Goal: Task Accomplishment & Management: Manage account settings

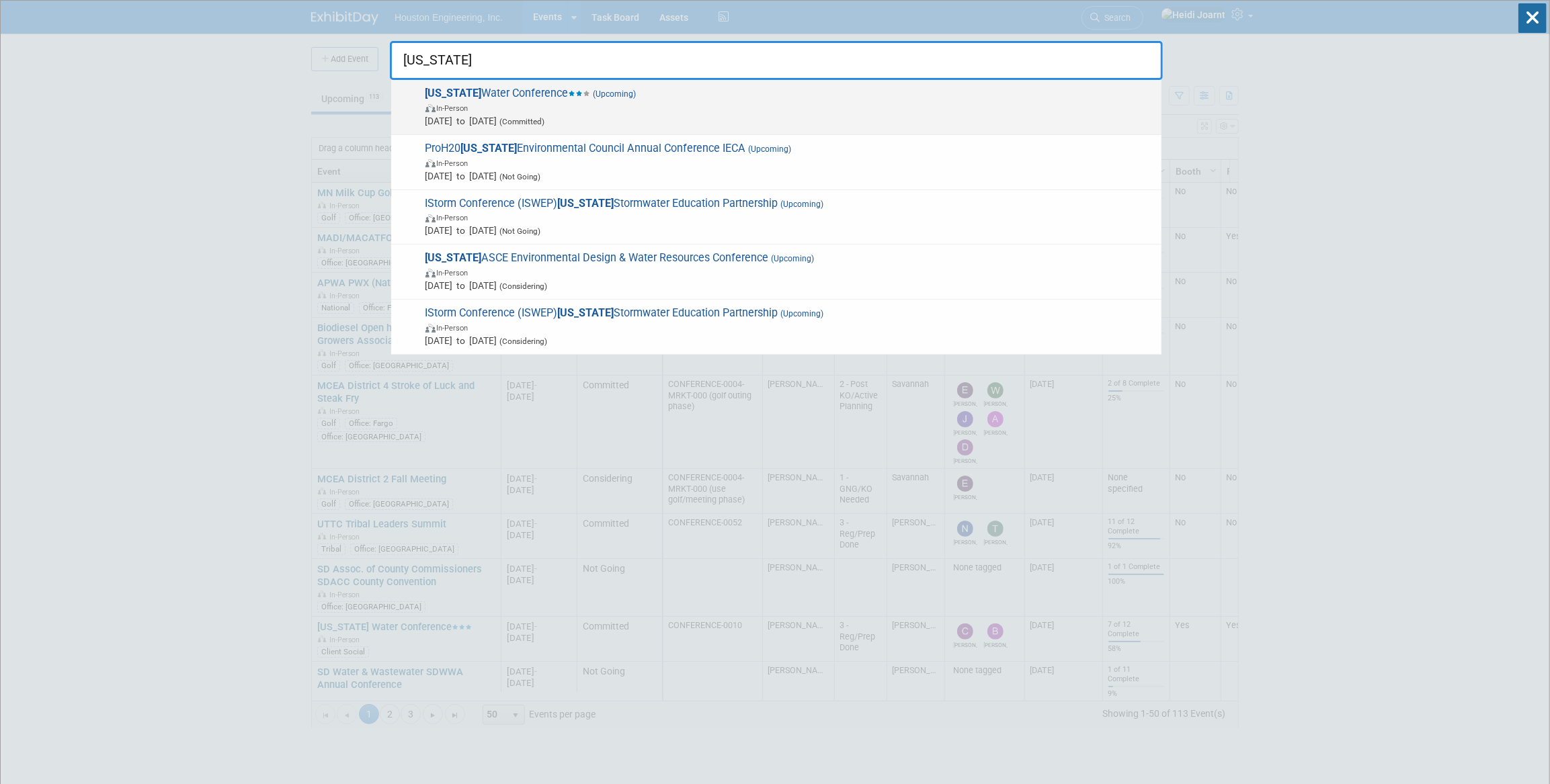
type input "iowa"
click at [811, 93] on span "Iowa Water Conference (Upcoming) In-Person Sep 9, 2025 to Sep 10, 2025 (Committ…" at bounding box center [788, 107] width 733 height 41
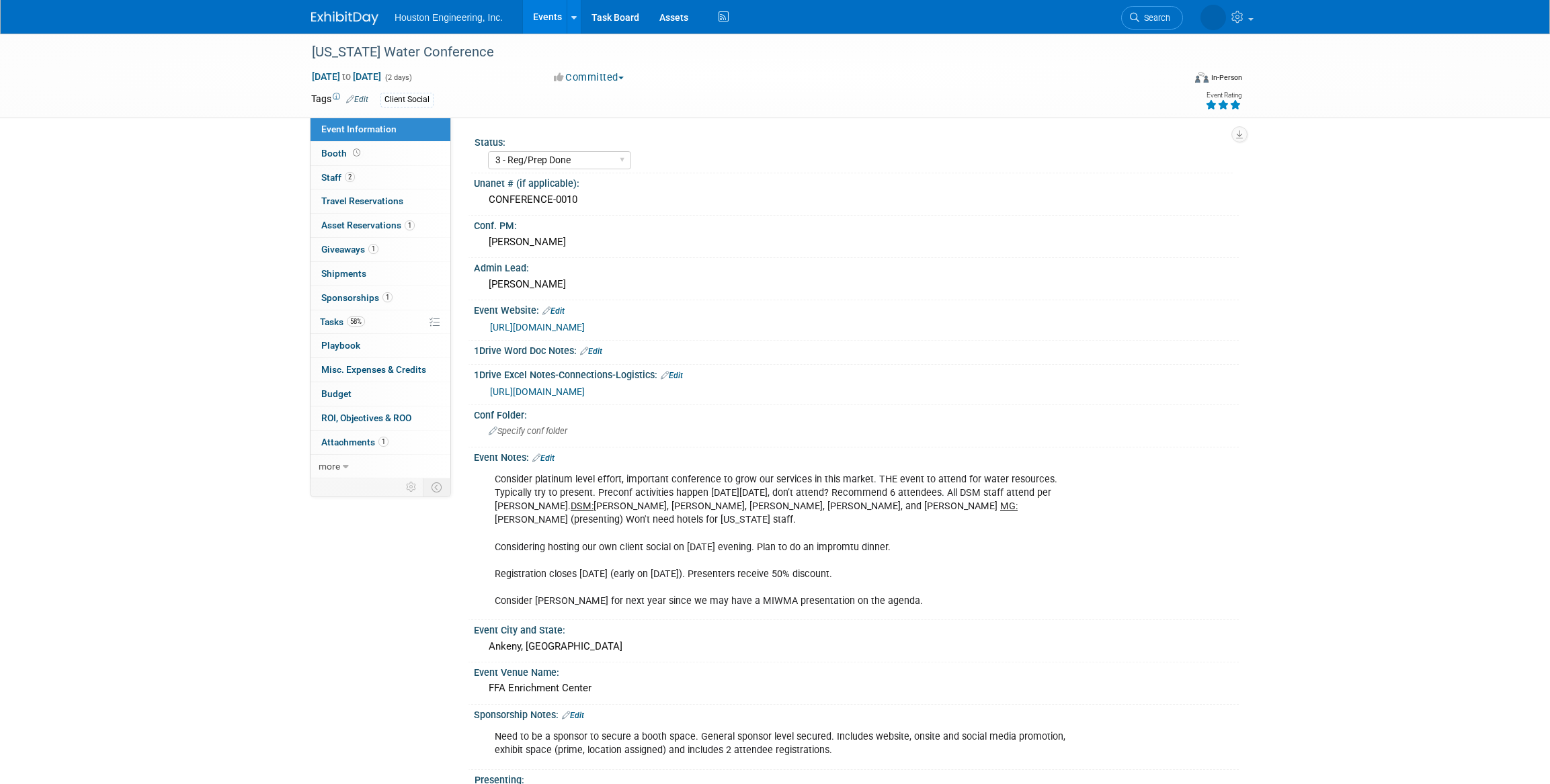
select select "3 - Reg/Prep Done"
select select "Yes"
select select "Water Resources"
click at [374, 326] on link "58% Tasks 58%" at bounding box center [380, 322] width 140 height 24
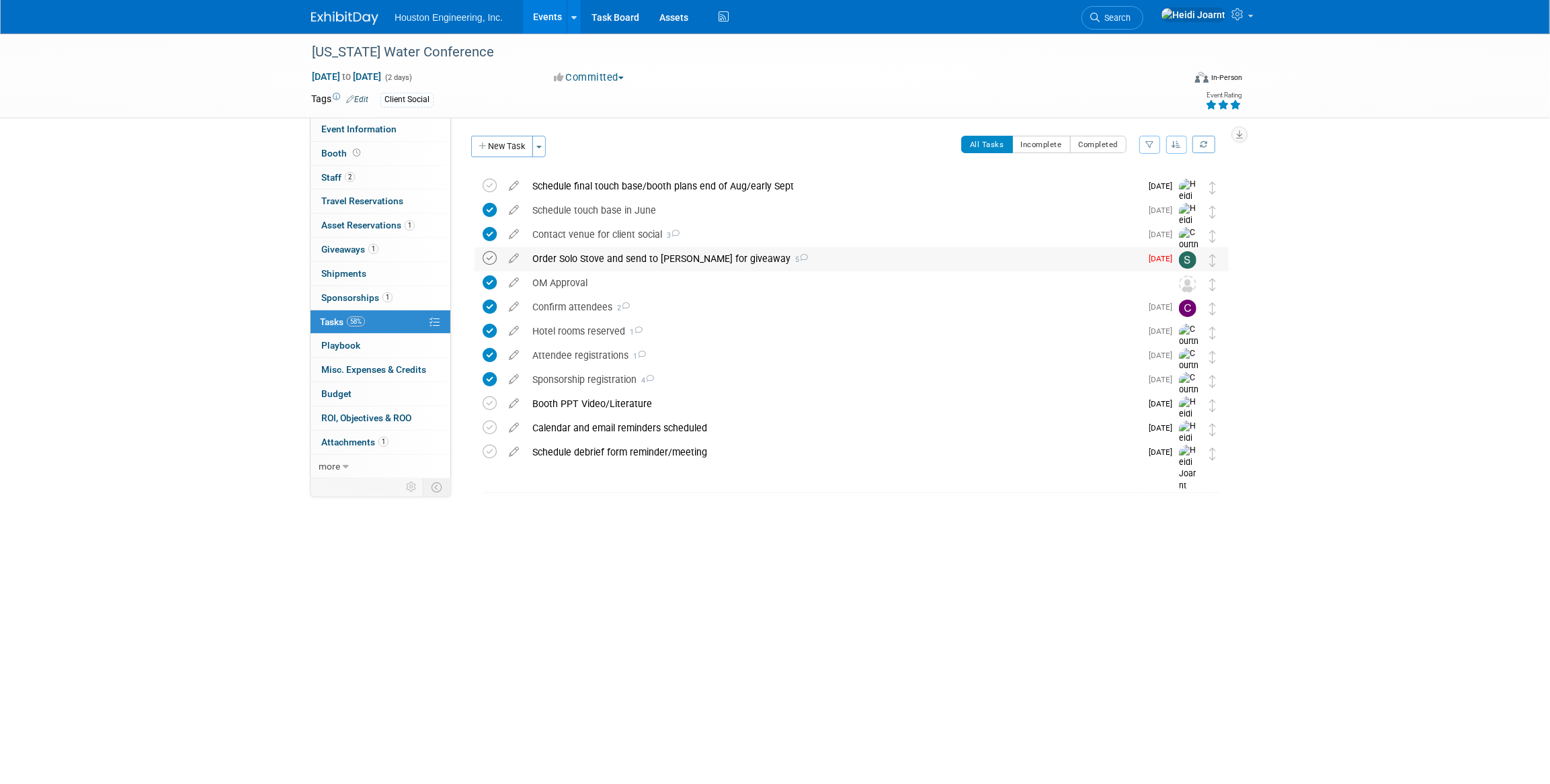
click at [484, 261] on icon at bounding box center [489, 258] width 14 height 14
click at [370, 133] on span "Event Information" at bounding box center [359, 129] width 75 height 11
select select "3 - Reg/Prep Done"
select select "Yes"
select select "Water Resources"
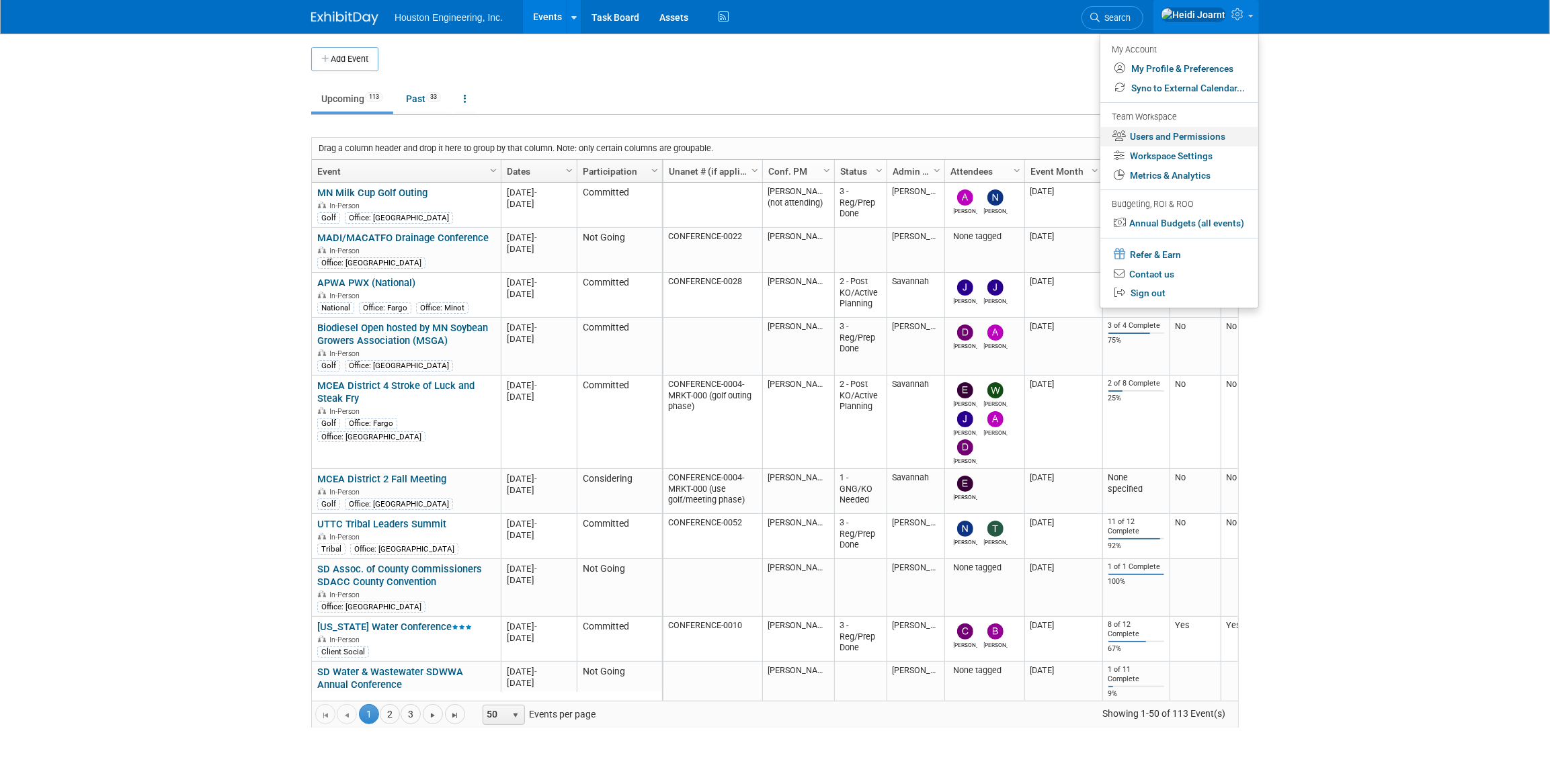
click at [1191, 136] on link "Users and Permissions" at bounding box center [1179, 137] width 158 height 20
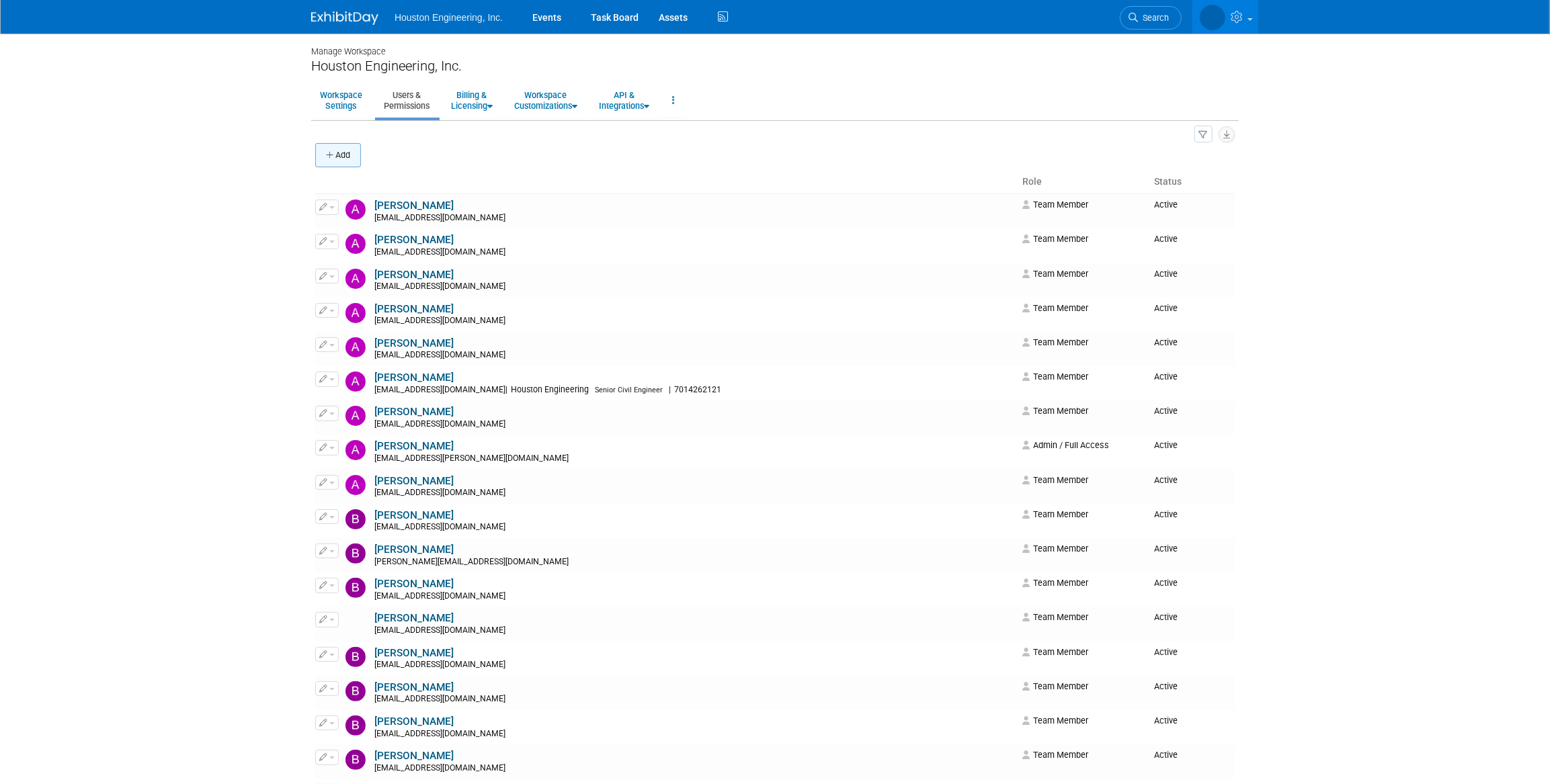
click at [351, 160] on button "Add" at bounding box center [338, 155] width 46 height 24
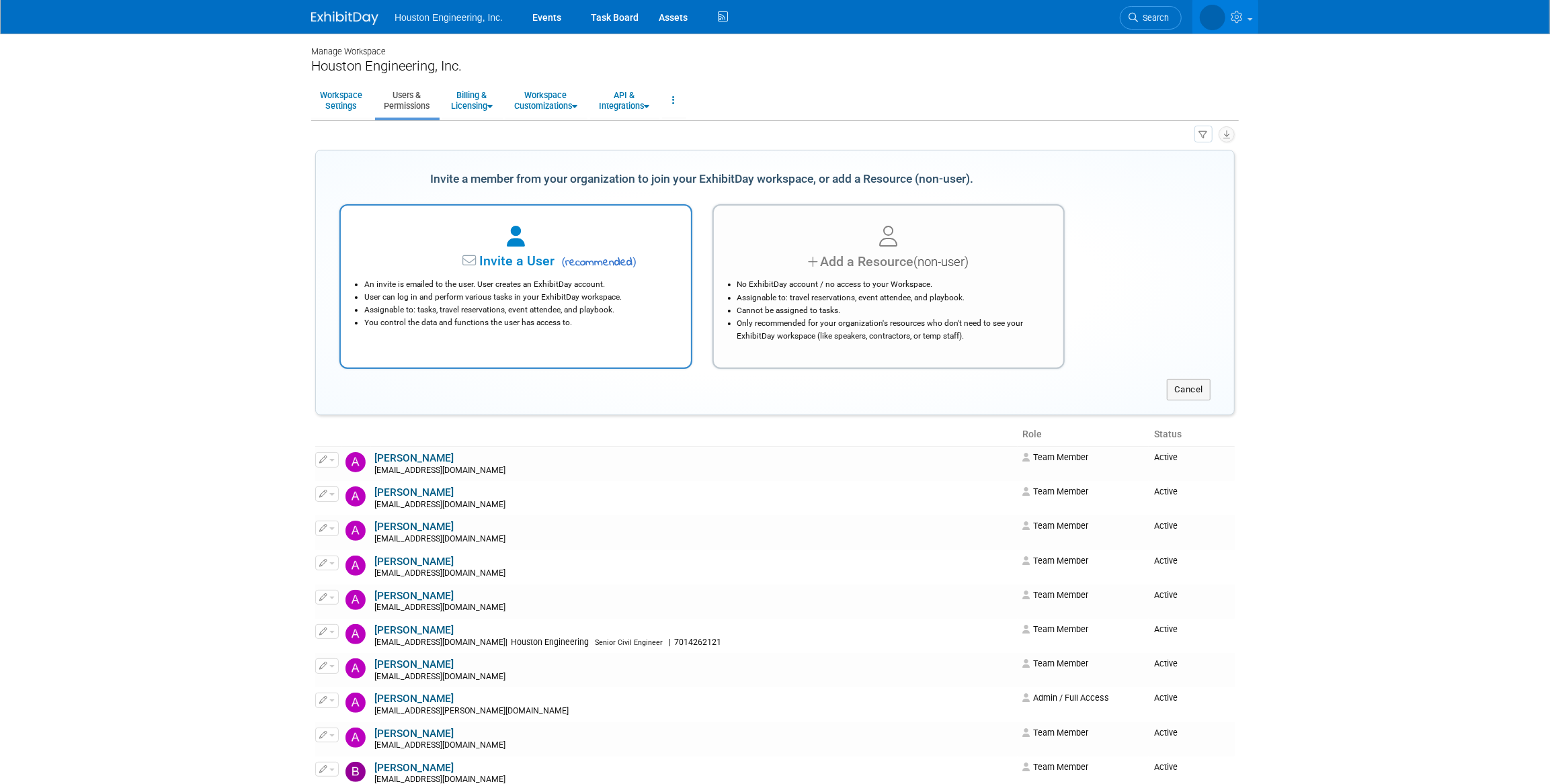
click at [504, 279] on li "An invite is emailed to the user. User creates an ExhibitDay account." at bounding box center [520, 284] width 310 height 13
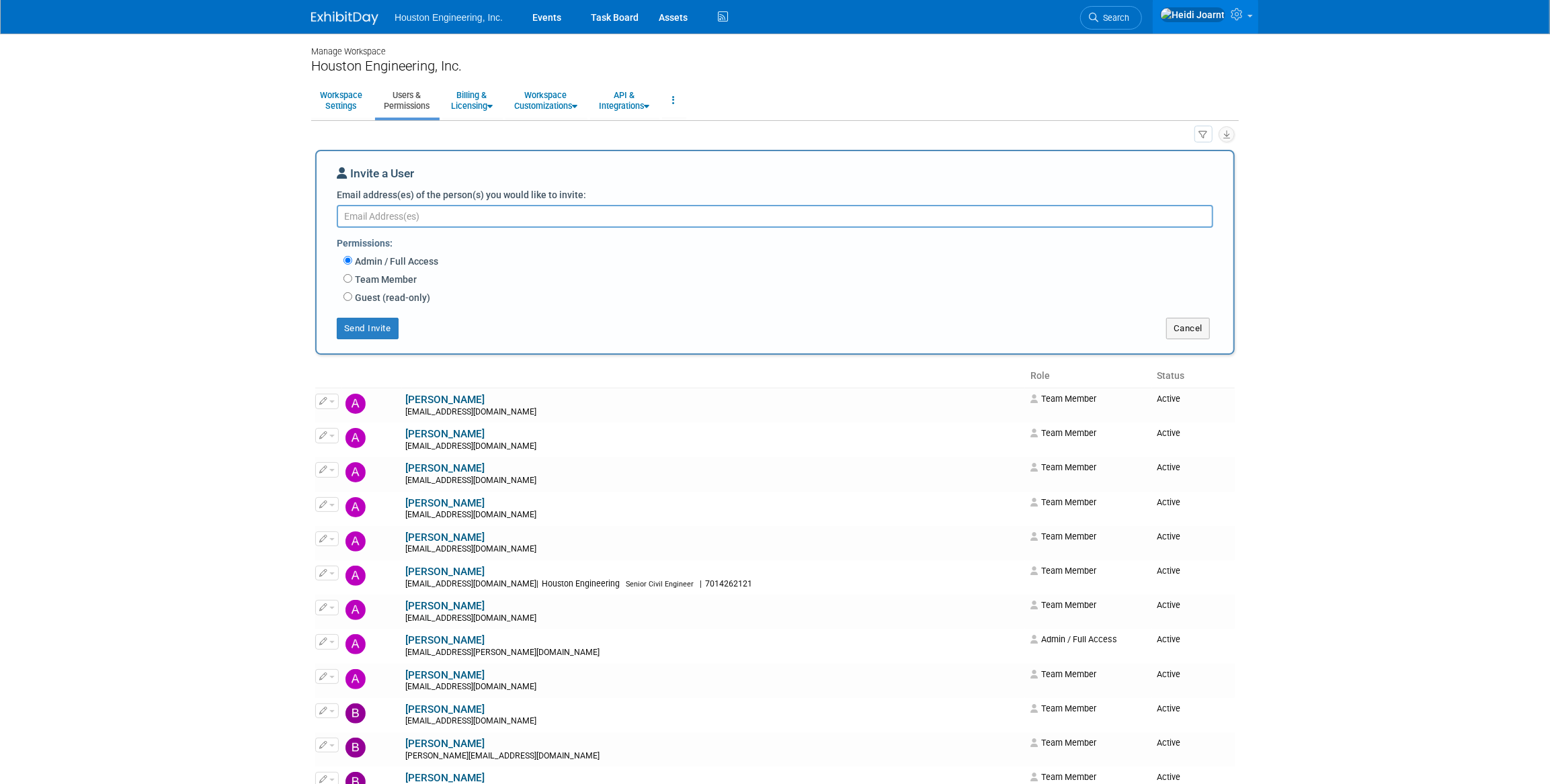
click at [396, 277] on label "Team Member" at bounding box center [385, 280] width 65 height 13
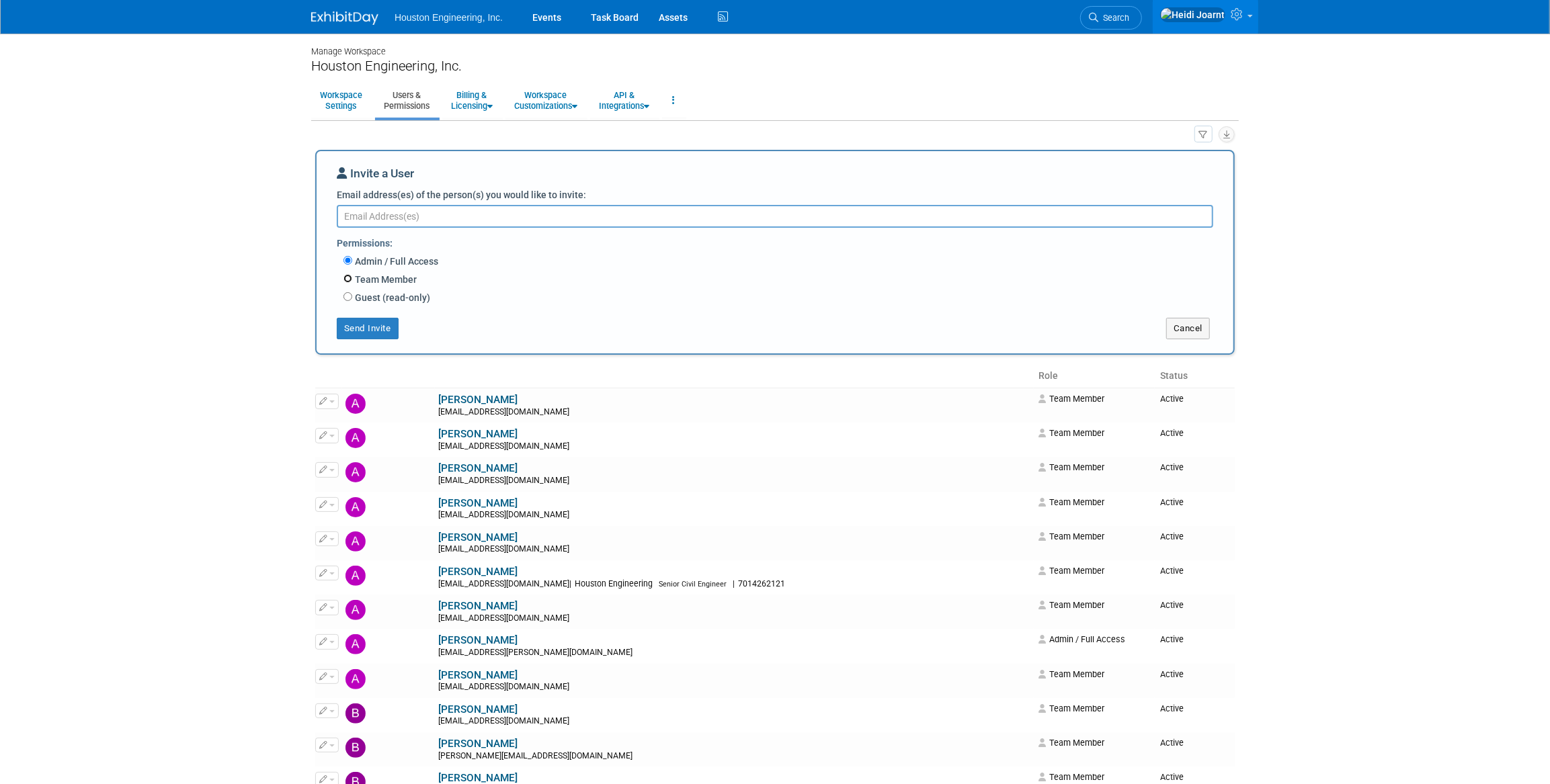
click at [352, 277] on input "Team Member" at bounding box center [348, 278] width 9 height 9
radio input "true"
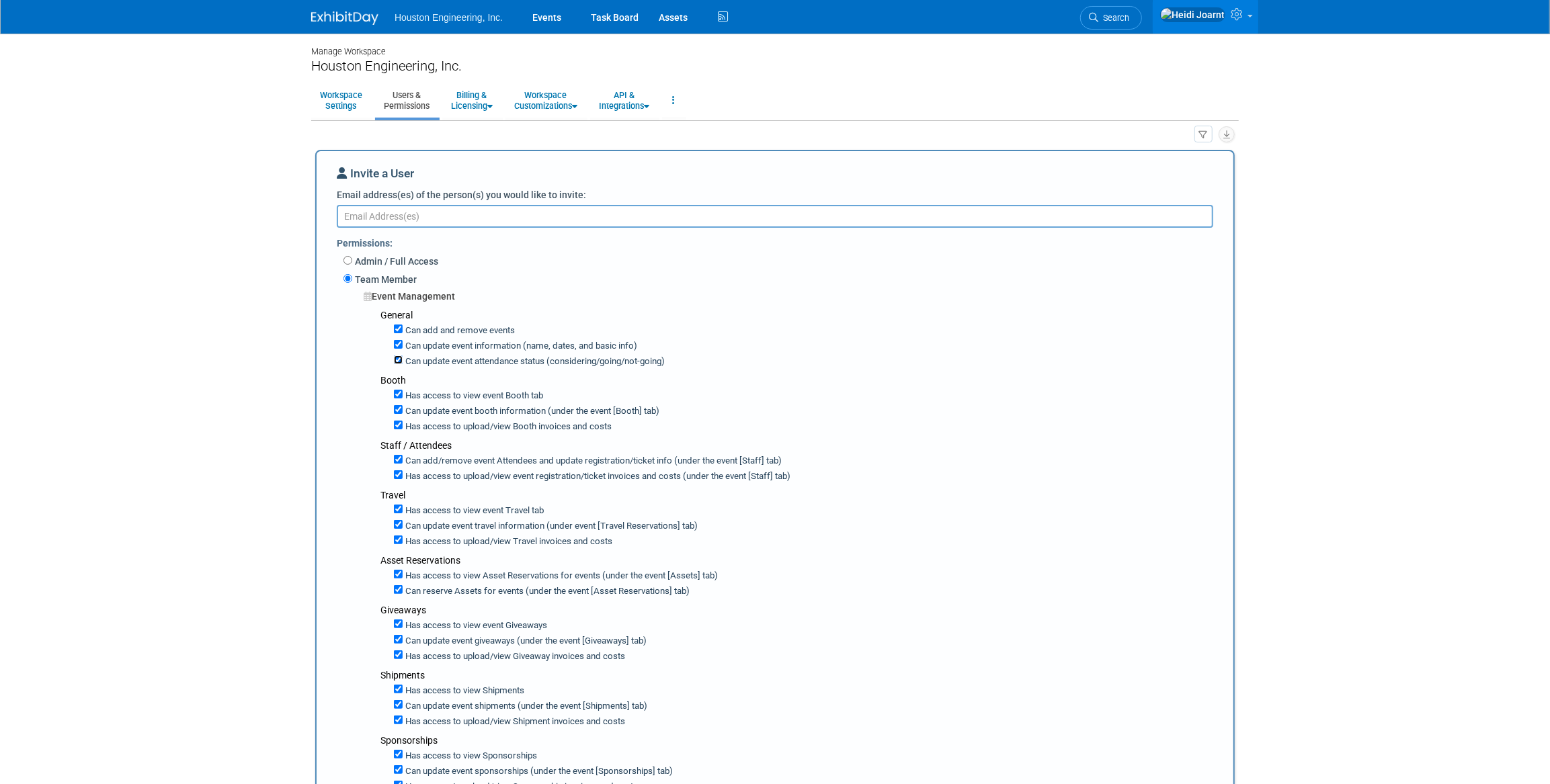
click at [398, 360] on input "Can update event attendance status (considering/going/not-going)" at bounding box center [398, 360] width 9 height 9
checkbox input "false"
click at [397, 341] on input "Can update event information (name, dates, and basic info)" at bounding box center [398, 344] width 9 height 9
checkbox input "false"
click at [401, 328] on input "Can add and remove events" at bounding box center [398, 329] width 9 height 9
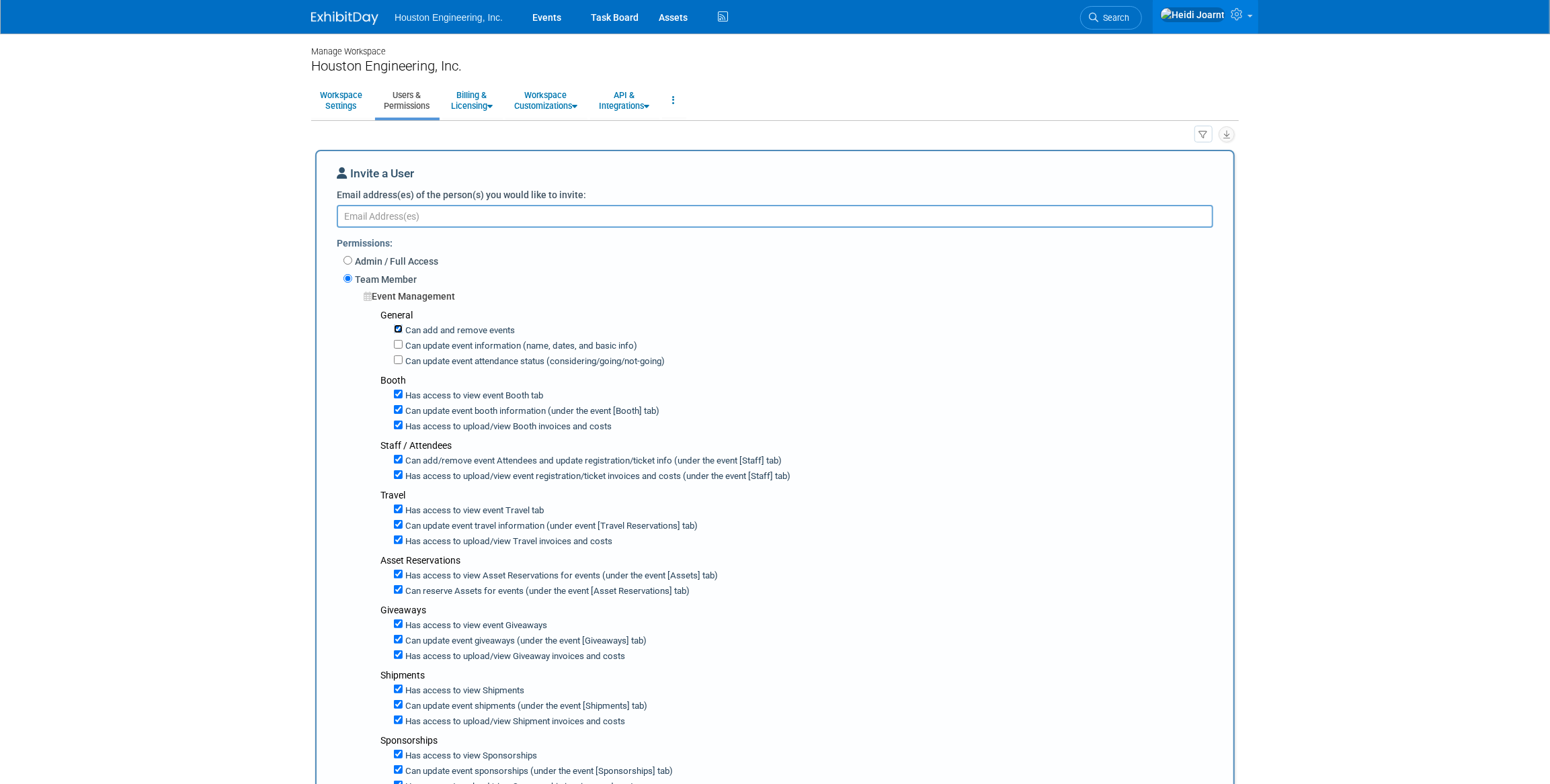
checkbox input "false"
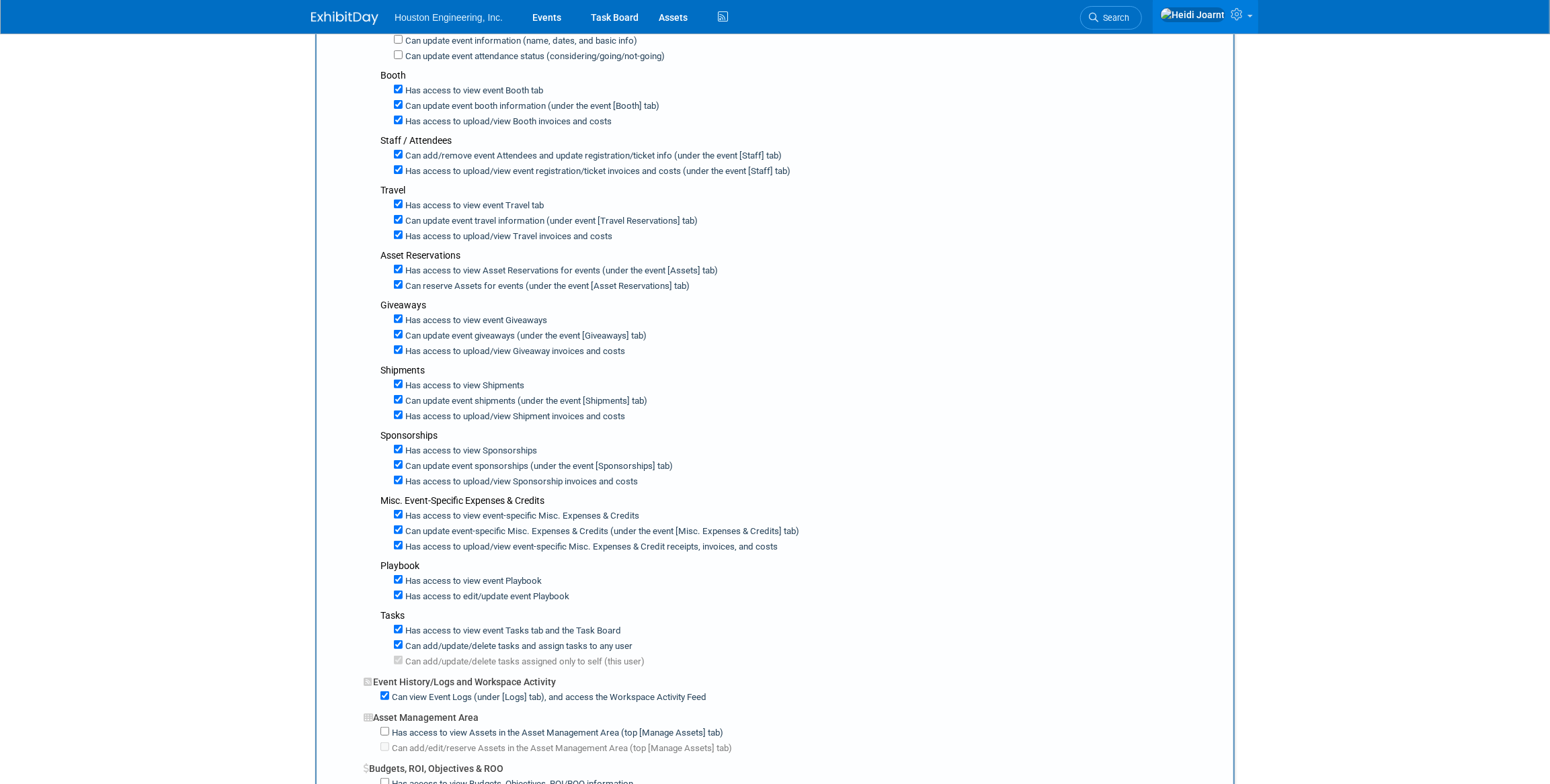
scroll to position [427, 0]
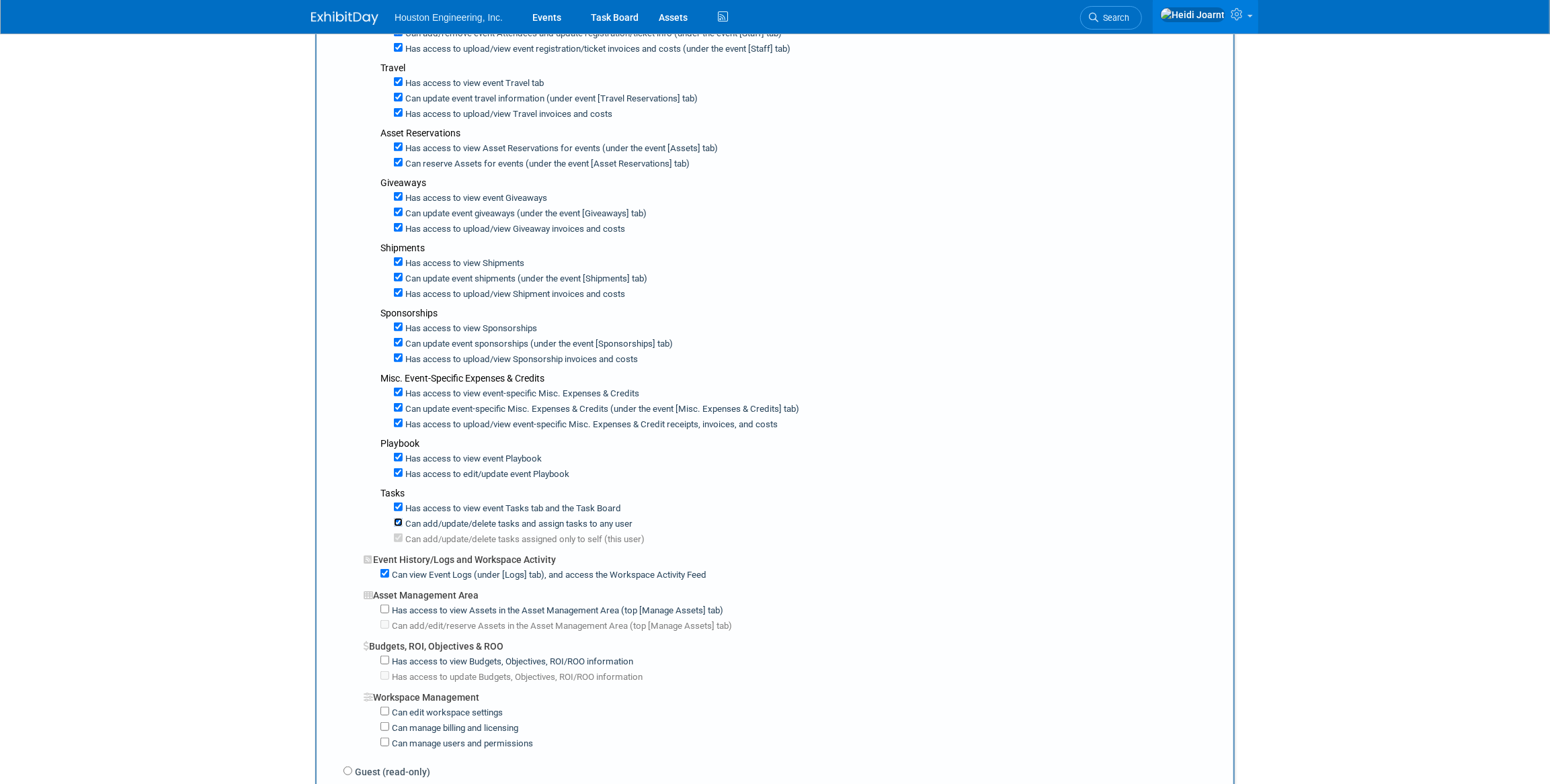
click at [398, 518] on input "Can add/update/delete tasks and assign tasks to any user" at bounding box center [398, 522] width 9 height 9
checkbox input "false"
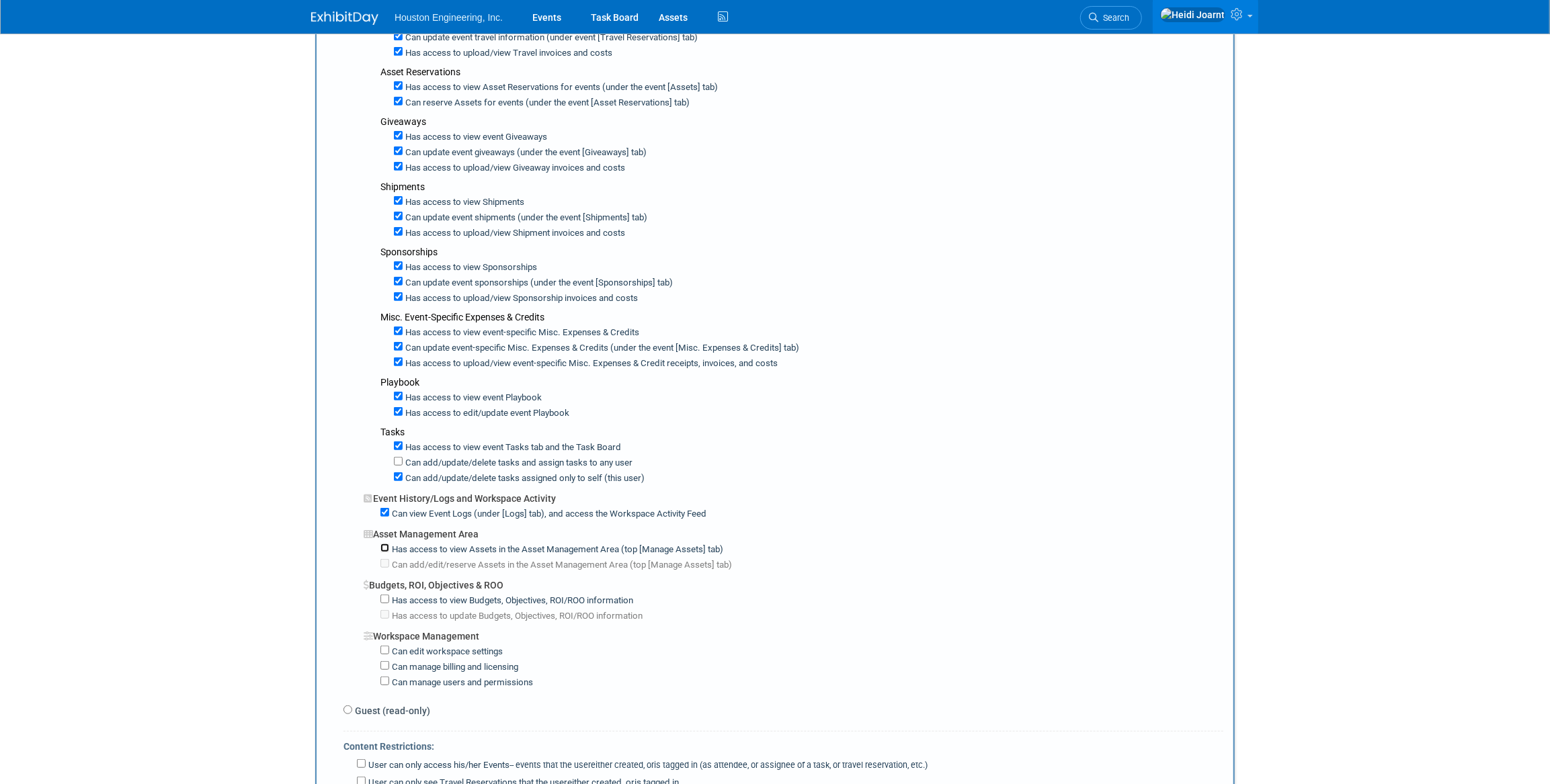
click at [382, 544] on input "Has access to view Assets in the Asset Management Area (top [Manage Assets] tab)" at bounding box center [385, 548] width 9 height 9
checkbox input "true"
click at [384, 595] on input "Has access to view Budgets, Objectives, ROI/ROO information" at bounding box center [385, 599] width 9 height 9
checkbox input "true"
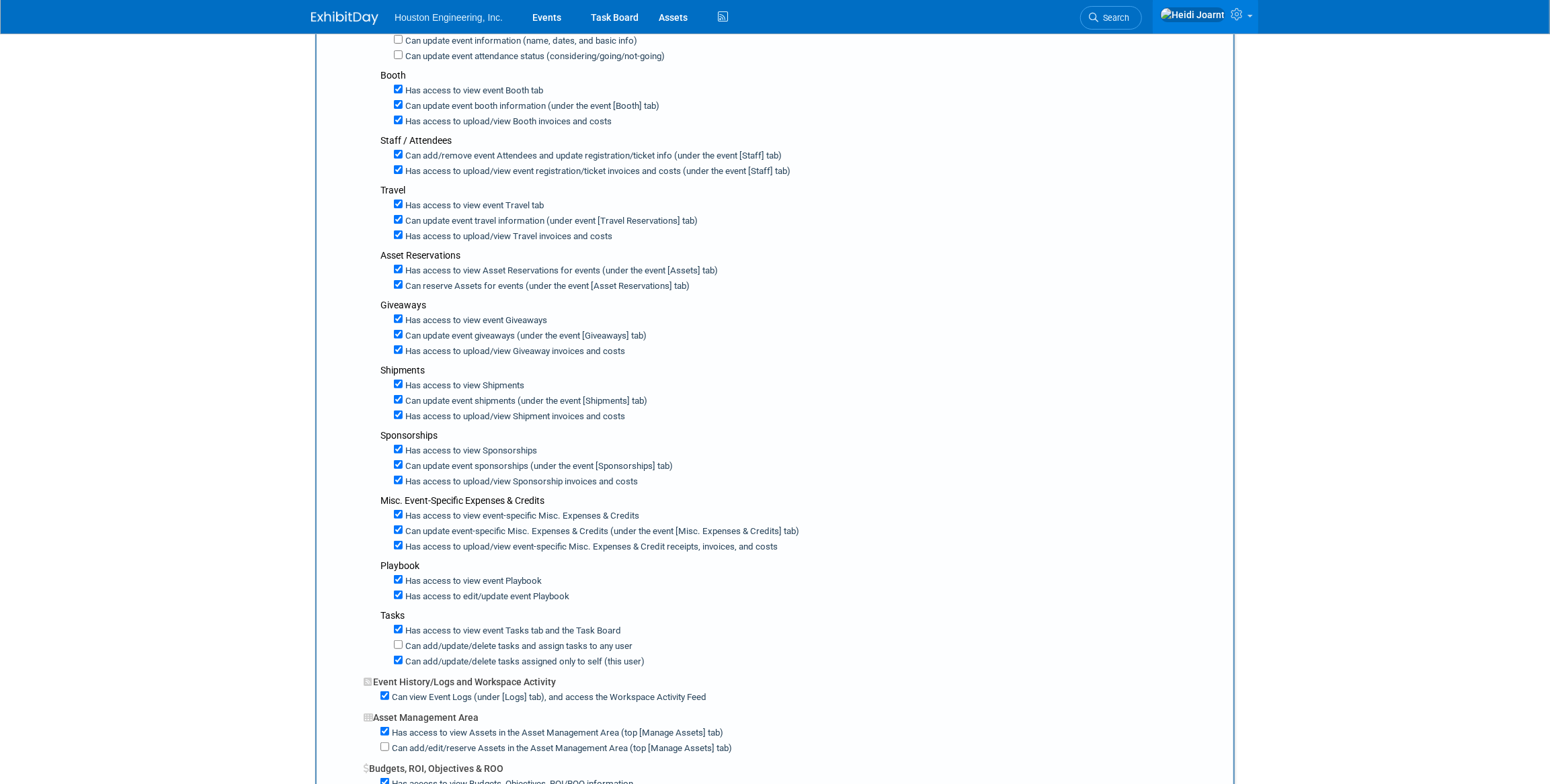
scroll to position [0, 0]
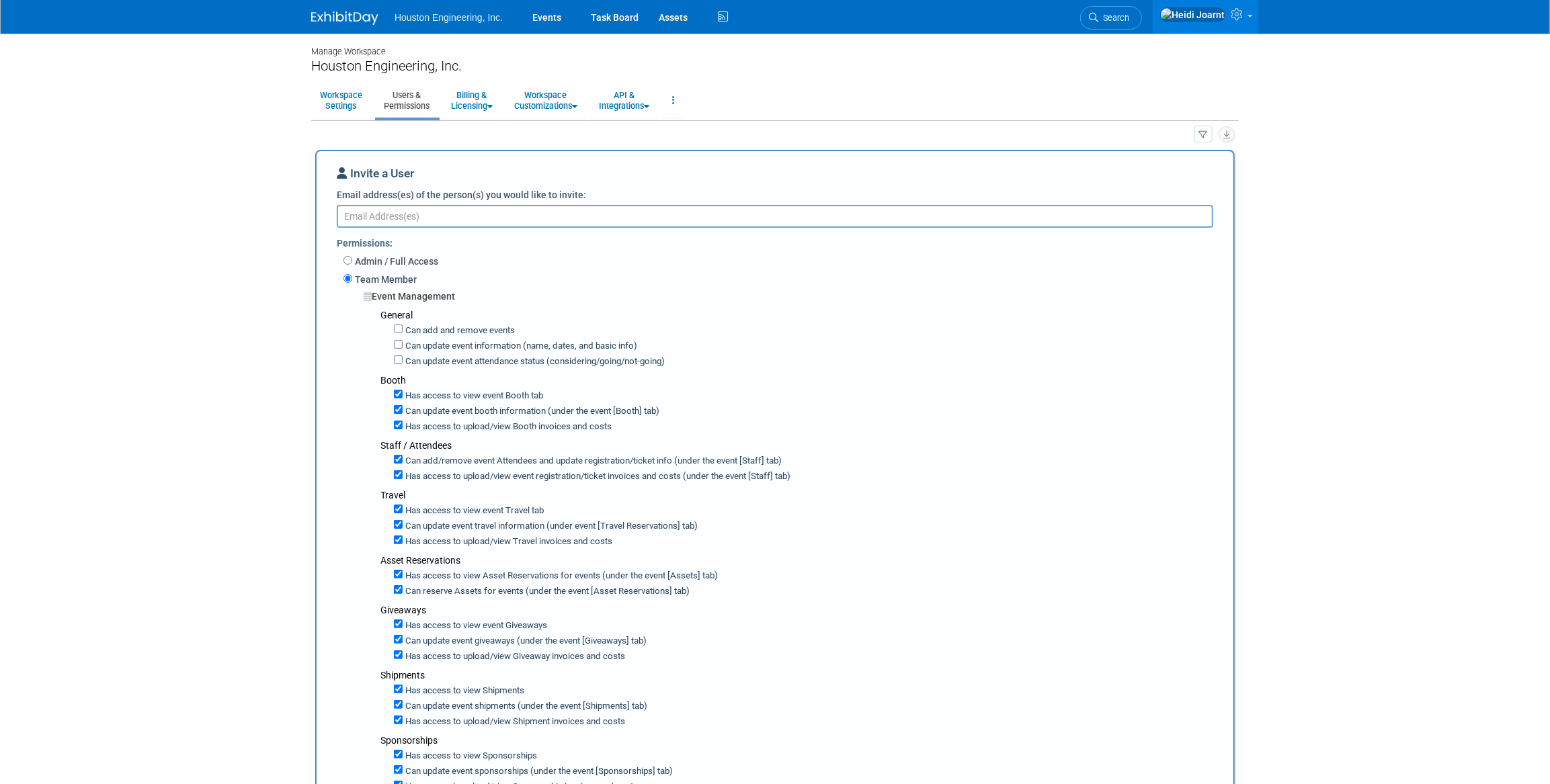
click at [547, 218] on textarea "Email address(es) of the person(s) you would like to invite:" at bounding box center [775, 216] width 877 height 23
paste textarea "bmarsaa@houstoneng.com"
click at [549, 209] on textarea "bmarsaa@houstoneng.com," at bounding box center [775, 216] width 877 height 23
paste textarea "bstroh@houstoneng.com"
click at [605, 209] on textarea "bmarsaa@houstoneng.com, bstroh@houstoneng.com," at bounding box center [775, 216] width 877 height 23
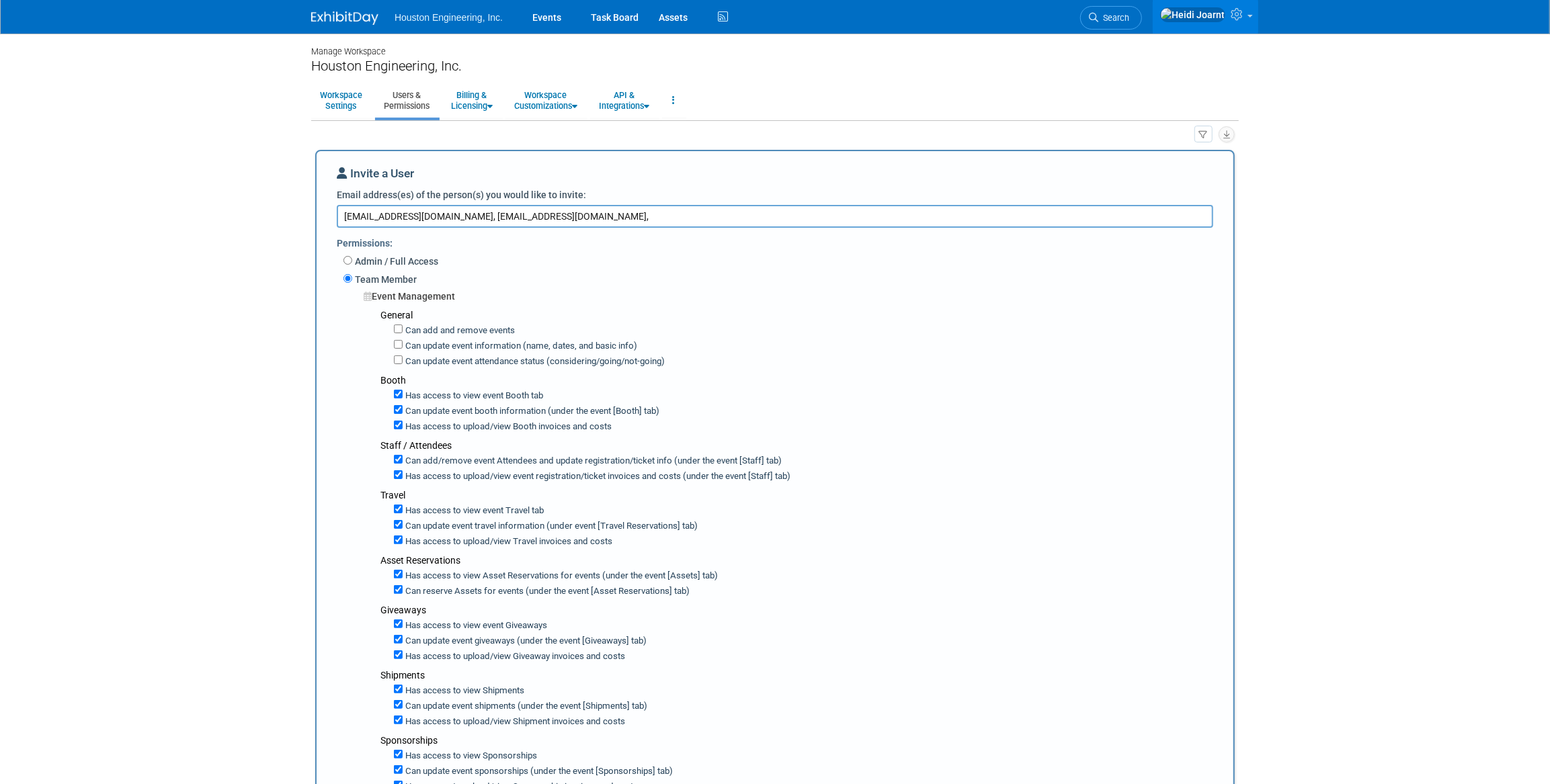
paste textarea "gkrom@houstoneng.com"
click at [718, 216] on textarea "bmarsaa@houstoneng.com, bstroh@houstoneng.com, gkrom@houstoneng.com" at bounding box center [775, 216] width 877 height 23
paste textarea "khanneman@houstoneng.com"
click at [839, 217] on textarea "bmarsaa@houstoneng.com, bstroh@houstoneng.com, gkrom@houstoneng.com, khanneman@…" at bounding box center [775, 216] width 877 height 23
paste textarea "jthompson@houstoneng.com"
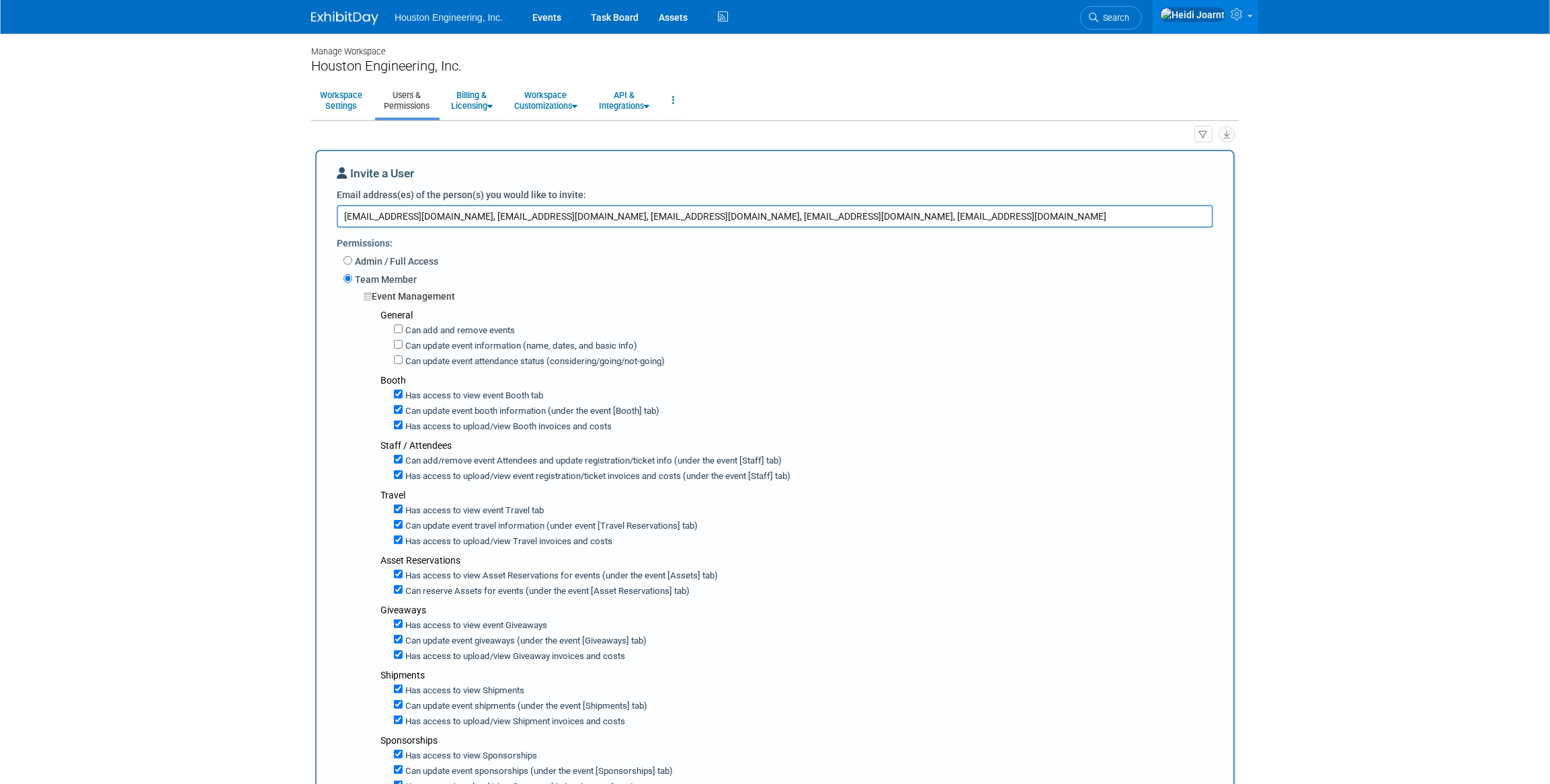
click at [1004, 209] on textarea "bmarsaa@houstoneng.com, bstroh@houstoneng.com, gkrom@houstoneng.com, khanneman@…" at bounding box center [775, 216] width 877 height 23
paste textarea "rhart@houstoneng.com"
click at [1082, 216] on textarea "bmarsaa@houstoneng.com, bstroh@houstoneng.com, gkrom@houstoneng.com, khanneman@…" at bounding box center [775, 216] width 877 height 23
paste textarea "vhove@houstoneng.com"
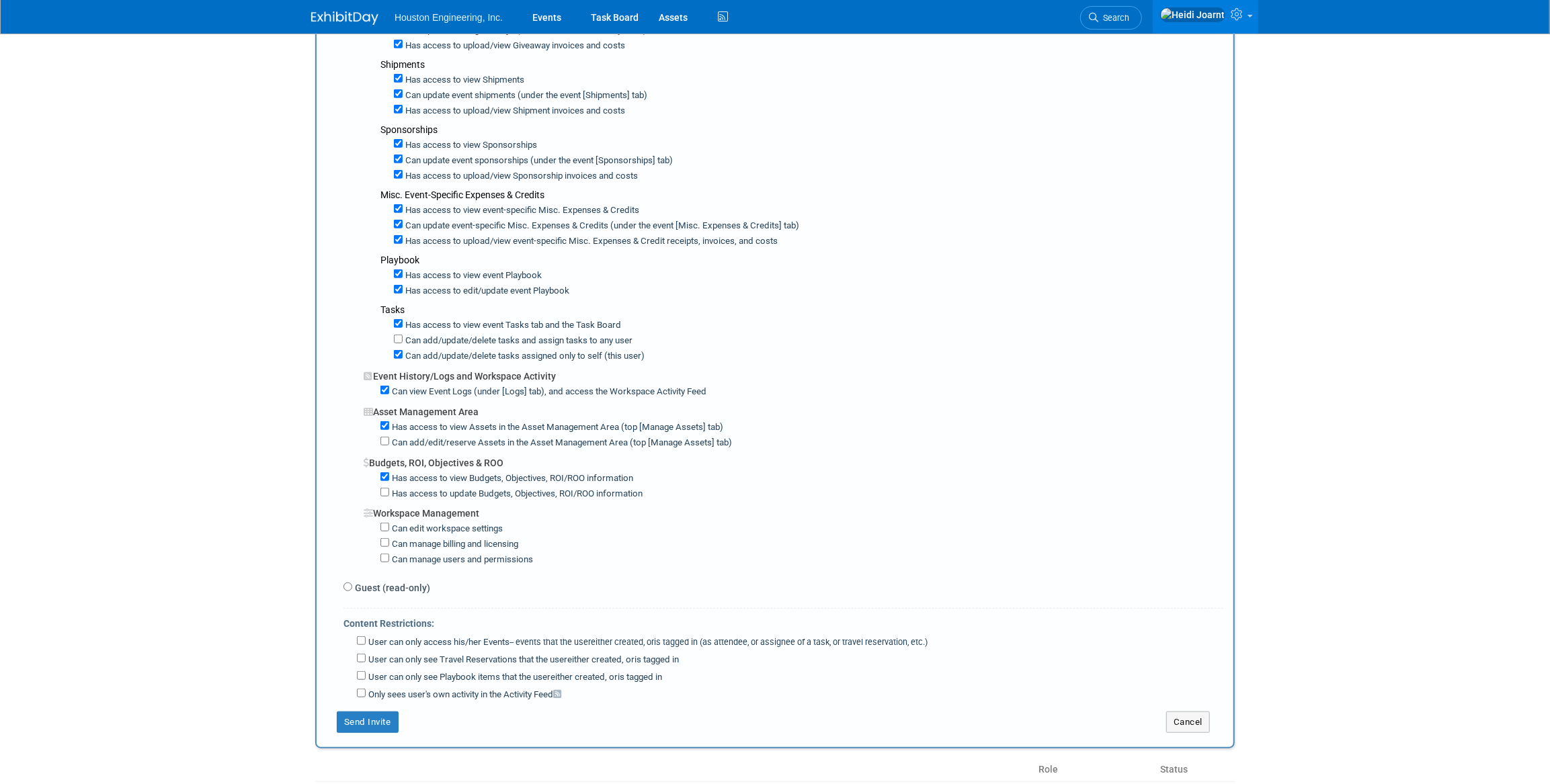
scroll to position [793, 0]
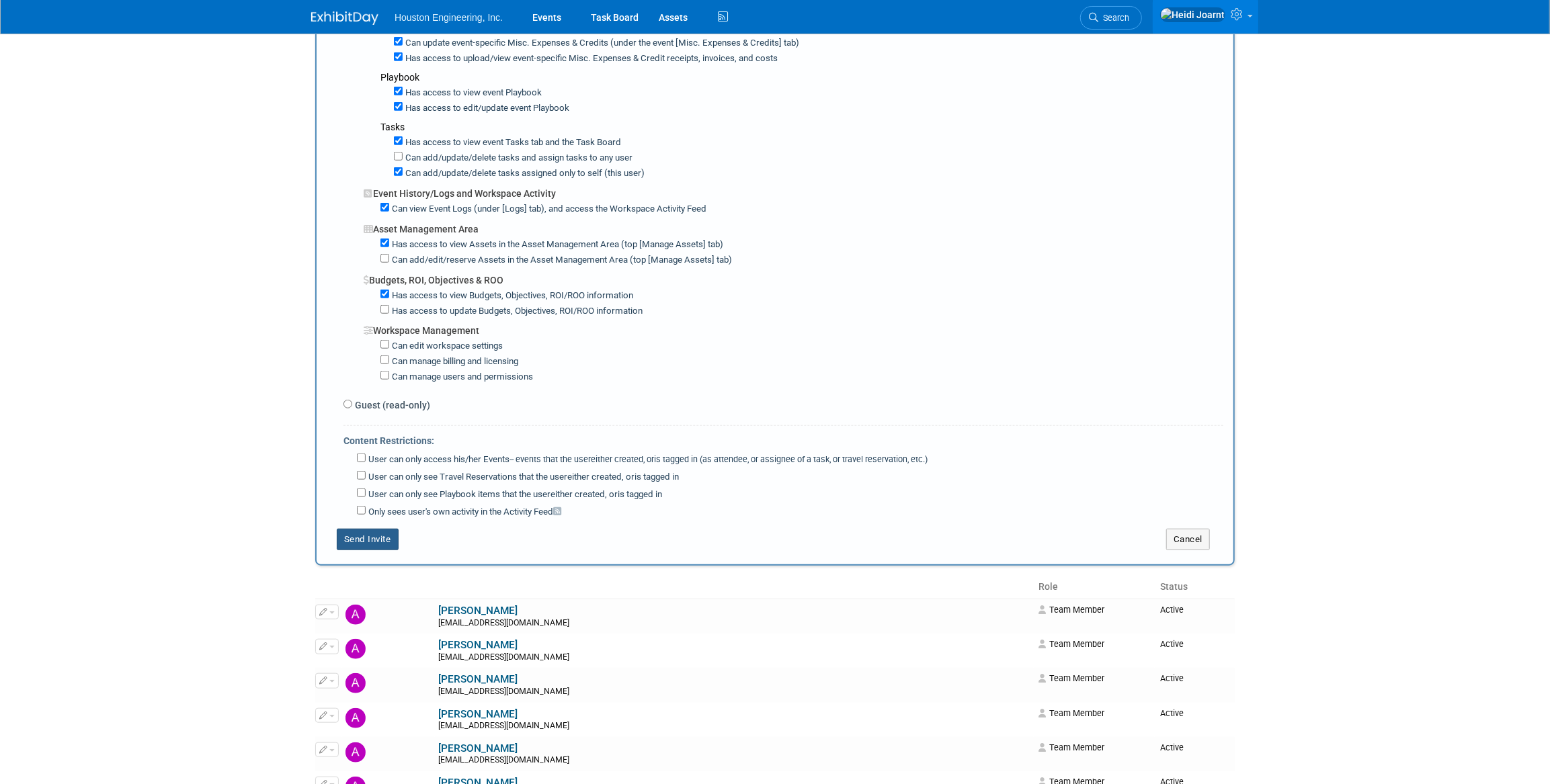
type textarea "bmarsaa@houstoneng.com, bstroh@houstoneng.com, gkrom@houstoneng.com, khanneman@…"
click at [393, 529] on button "Send Invite" at bounding box center [368, 540] width 62 height 22
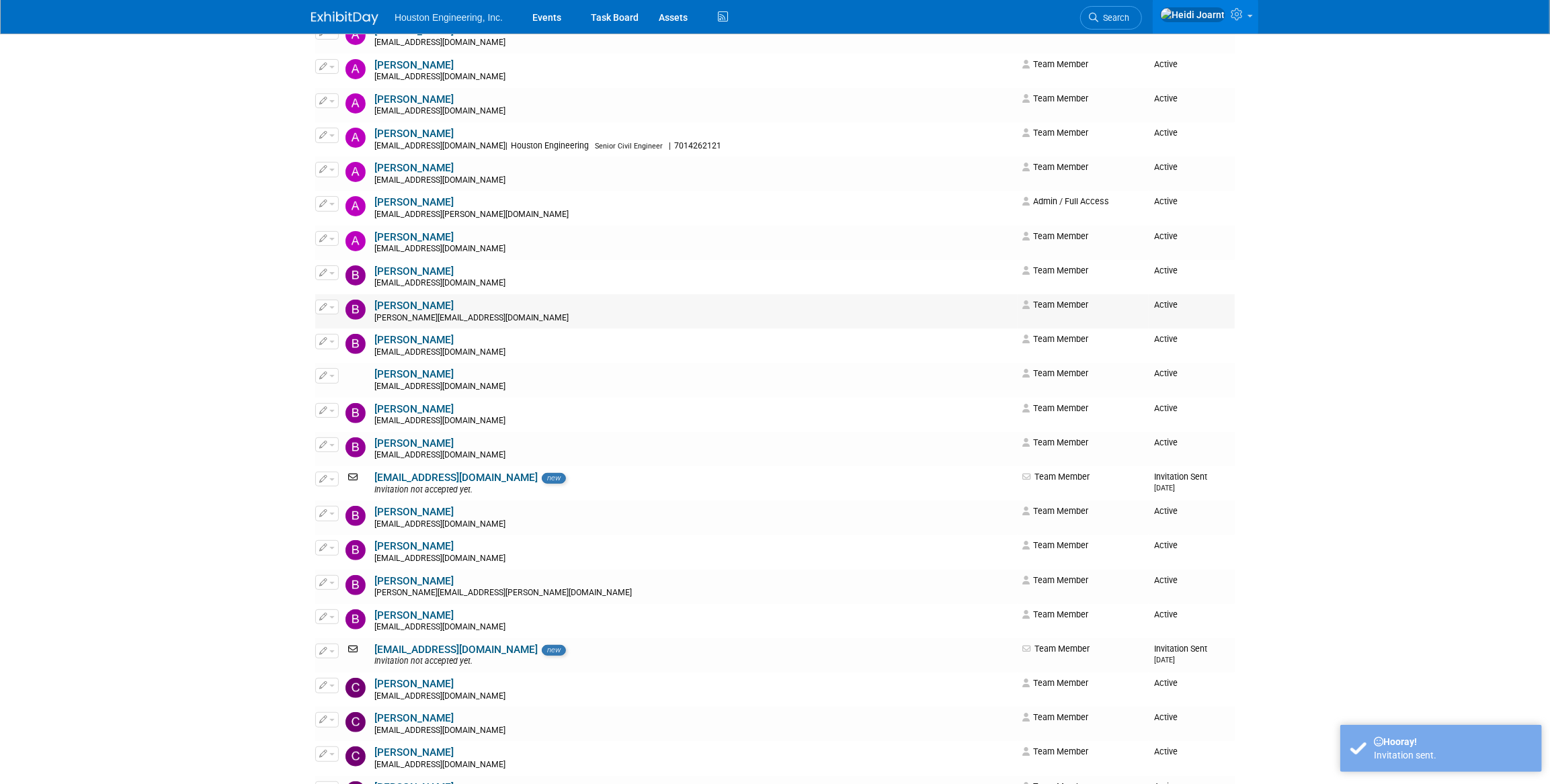
scroll to position [0, 0]
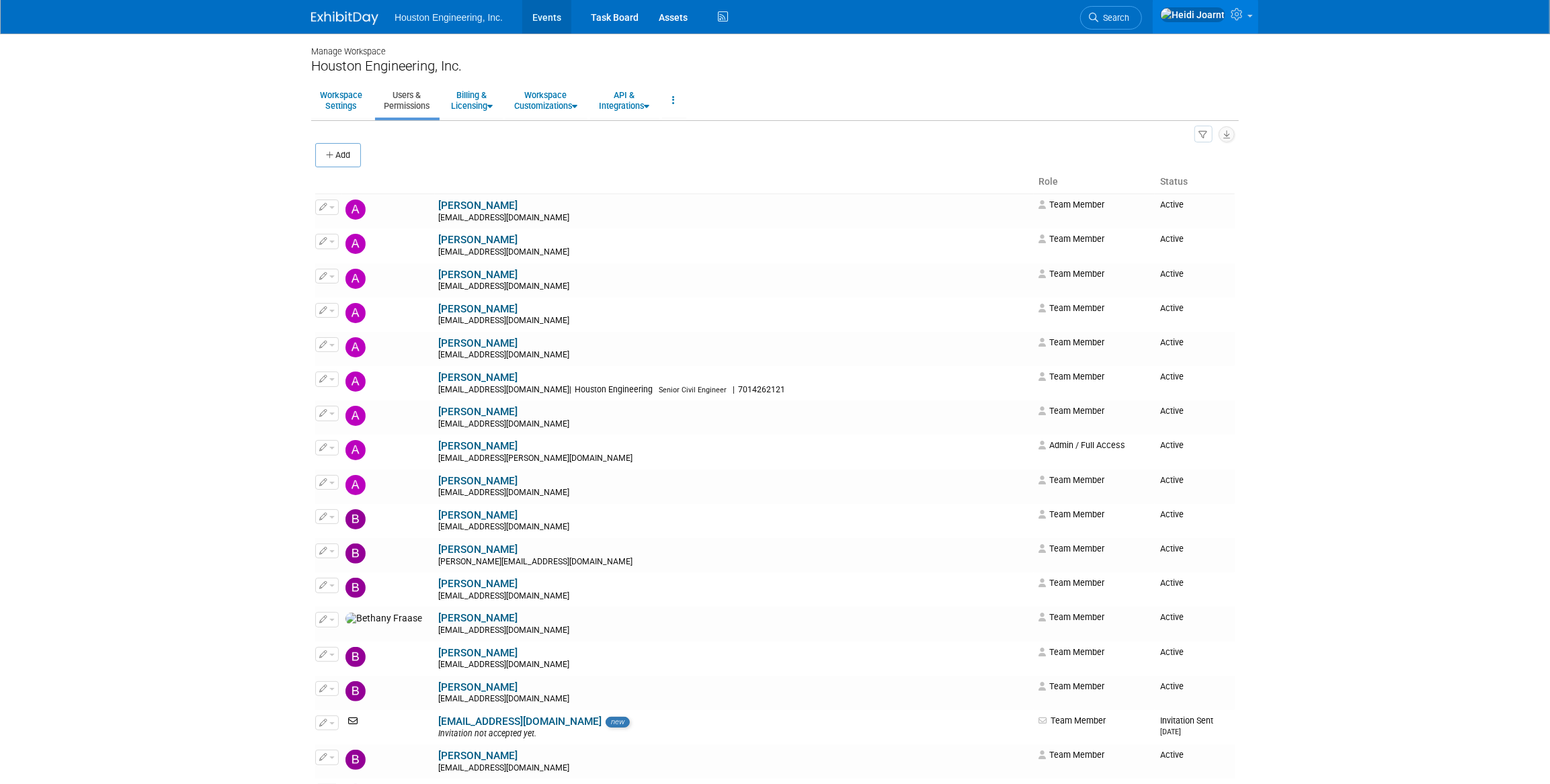
click at [534, 16] on link "Events" at bounding box center [547, 17] width 49 height 34
